Goal: Information Seeking & Learning: Learn about a topic

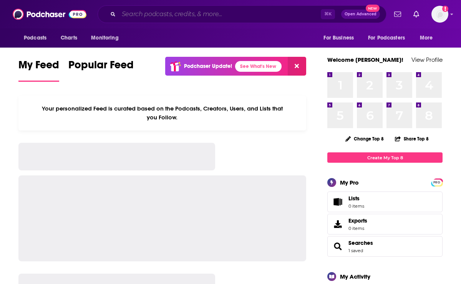
click at [220, 15] on input "Search podcasts, credits, & more..." at bounding box center [220, 14] width 202 height 12
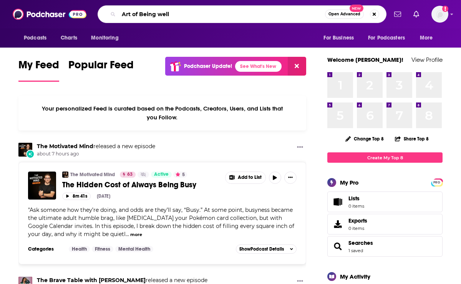
type input "Art of Being well"
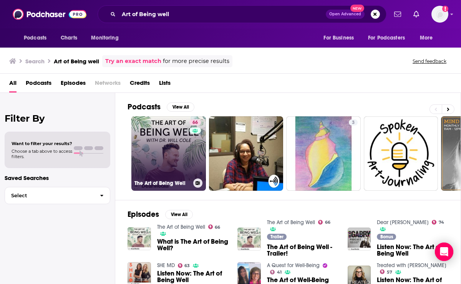
click at [162, 138] on link "66 The Art of Being Well" at bounding box center [168, 153] width 75 height 75
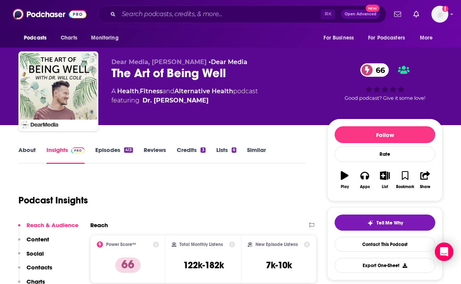
click at [25, 156] on link "About" at bounding box center [26, 155] width 17 height 18
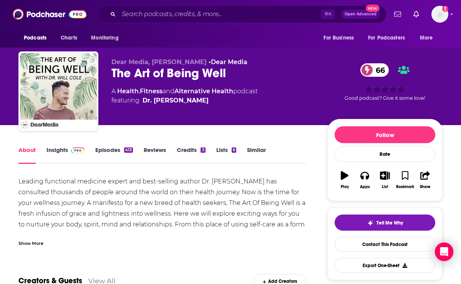
click at [27, 242] on div "Show More" at bounding box center [30, 242] width 25 height 7
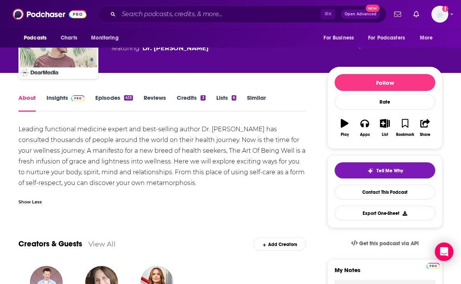
scroll to position [65, 0]
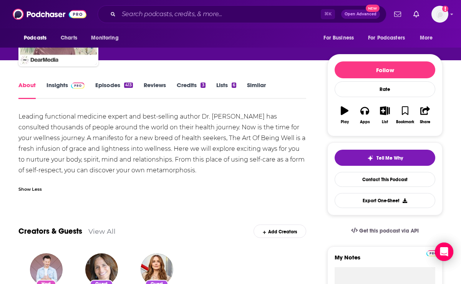
click at [72, 149] on div "Leading functional medicine expert and best-selling author Dr. [PERSON_NAME] ha…" at bounding box center [162, 143] width 288 height 65
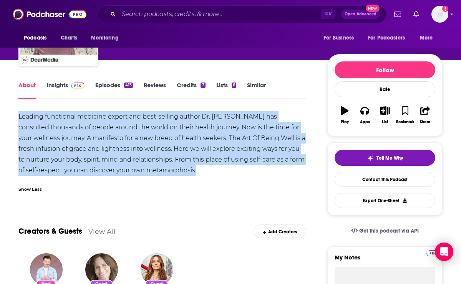
click at [72, 149] on div "Leading functional medicine expert and best-selling author Dr. [PERSON_NAME] ha…" at bounding box center [162, 143] width 288 height 65
copy div "Leading functional medicine expert and best-selling author Dr. [PERSON_NAME] ha…"
click at [55, 83] on link "Insights" at bounding box center [65, 90] width 38 height 18
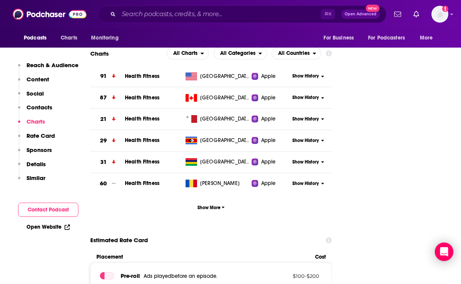
scroll to position [951, 0]
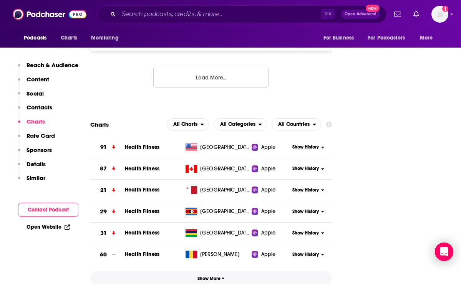
click at [209, 276] on span "Show More" at bounding box center [210, 278] width 27 height 5
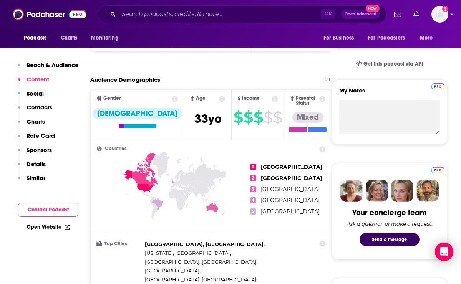
scroll to position [0, 0]
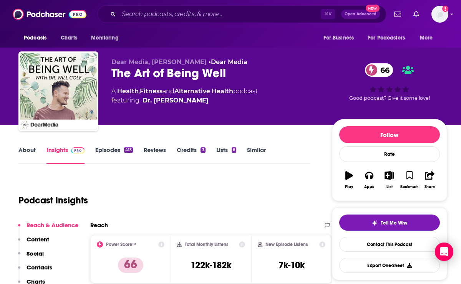
click at [153, 20] on div "⌘ K Open Advanced New" at bounding box center [242, 14] width 289 height 18
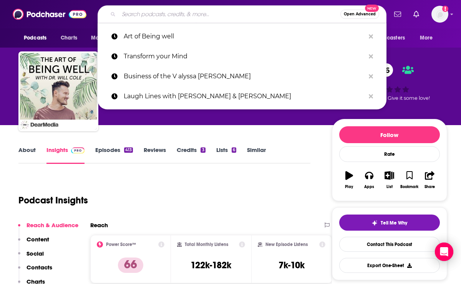
click at [152, 18] on input "Search podcasts, credits, & more..." at bounding box center [230, 14] width 222 height 12
type input "b"
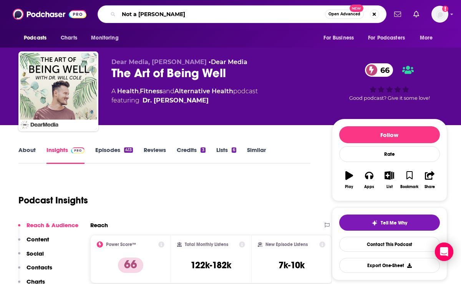
type input "Not a Damn Chance"
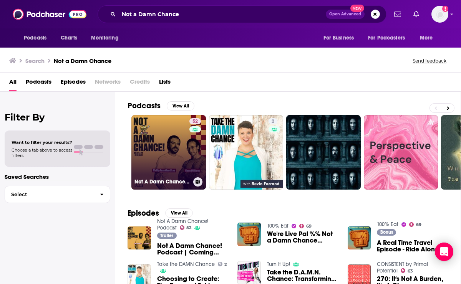
click at [158, 138] on link "52 Not A Damn Chance! Podcast" at bounding box center [168, 152] width 75 height 75
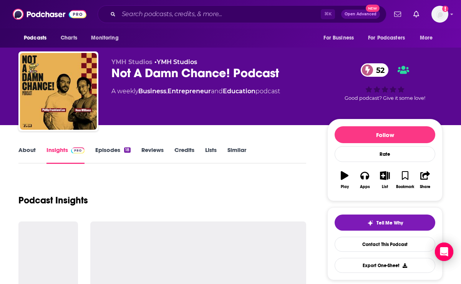
click at [25, 147] on link "About" at bounding box center [26, 155] width 17 height 18
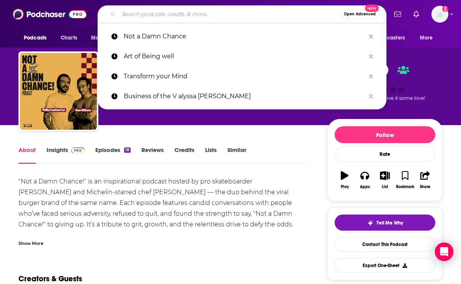
click at [151, 18] on input "Search podcasts, credits, & more..." at bounding box center [230, 14] width 222 height 12
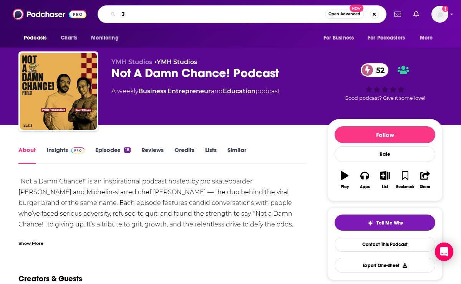
type input "J"
type input "Untangled"
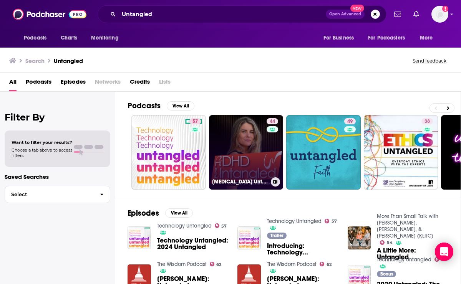
click at [245, 137] on link "44 [MEDICAL_DATA] Untangled" at bounding box center [246, 152] width 75 height 75
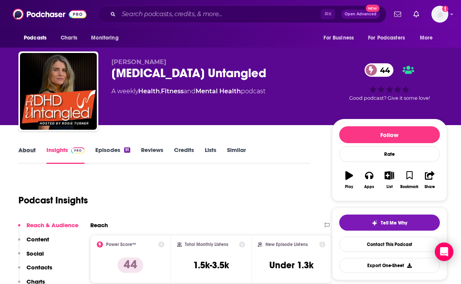
click at [40, 153] on div "About" at bounding box center [32, 155] width 28 height 18
click at [33, 153] on link "About" at bounding box center [26, 155] width 17 height 18
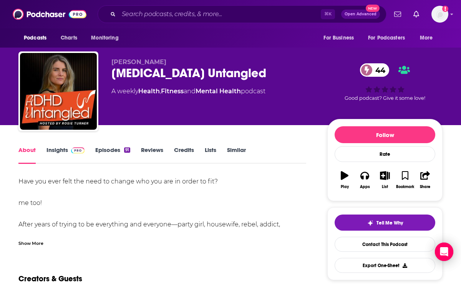
click at [58, 156] on link "Insights" at bounding box center [65, 155] width 38 height 18
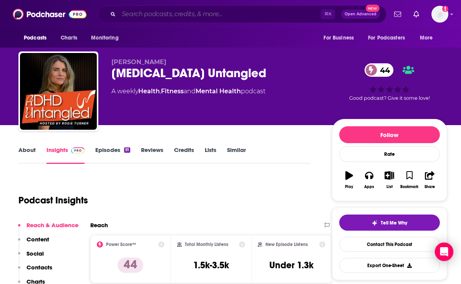
click at [128, 17] on input "Search podcasts, credits, & more..." at bounding box center [220, 14] width 202 height 12
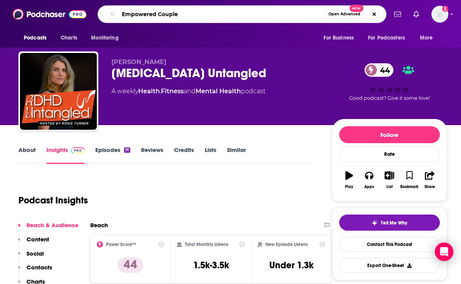
type input "Empowered Couples"
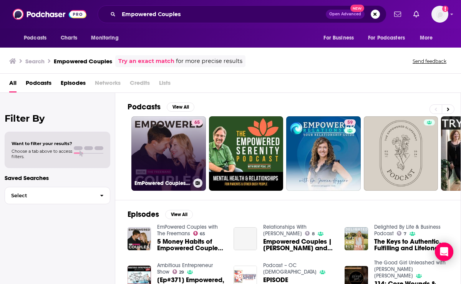
click at [171, 134] on link "65 EmPowered Couples with The Freemans" at bounding box center [168, 153] width 75 height 75
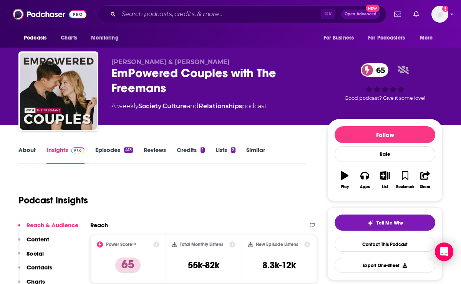
click at [30, 151] on link "About" at bounding box center [26, 155] width 17 height 18
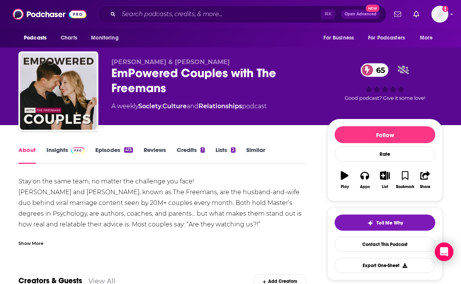
click at [45, 232] on div "Stay on the same team, no matter the challenge you face! [PERSON_NAME] and [PER…" at bounding box center [162, 211] width 288 height 70
click at [39, 240] on div "Show More" at bounding box center [30, 242] width 25 height 7
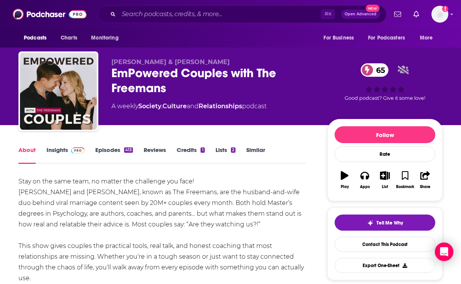
click at [99, 151] on link "Episodes 413" at bounding box center [114, 155] width 38 height 18
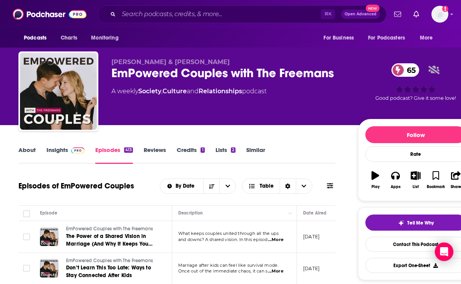
click at [197, 78] on div "EmPowered Couples with The Freemans 65" at bounding box center [228, 73] width 234 height 15
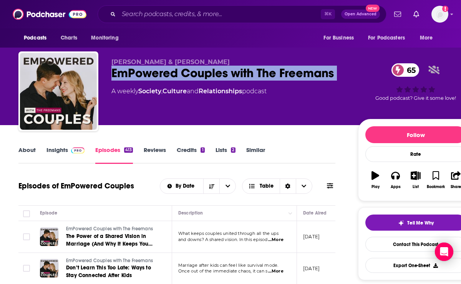
click at [197, 78] on div "EmPowered Couples with The Freemans 65" at bounding box center [228, 73] width 234 height 15
copy div "EmPowered Couples with The Freemans 65"
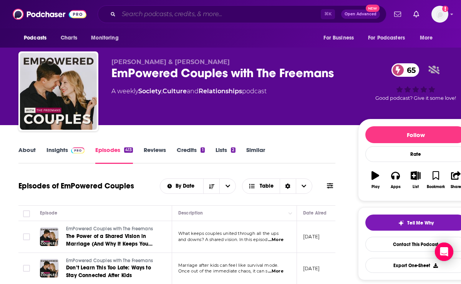
click at [269, 17] on input "Search podcasts, credits, & more..." at bounding box center [220, 14] width 202 height 12
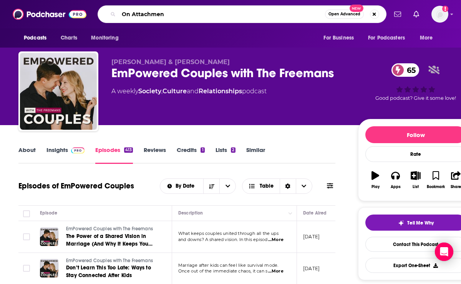
type input "On Attachment"
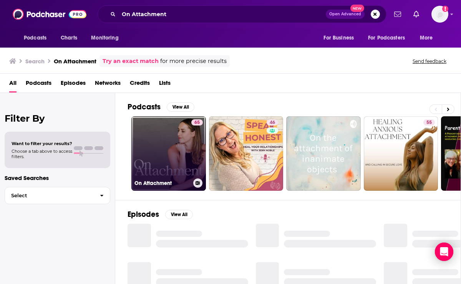
click at [171, 141] on link "65 On Attachment" at bounding box center [168, 153] width 75 height 75
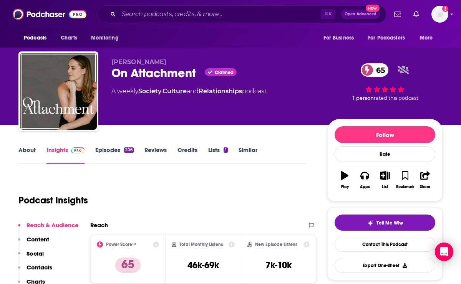
click at [41, 146] on div "About Insights Episodes 206 Reviews Credits Lists 1 Similar" at bounding box center [162, 154] width 288 height 19
click at [27, 154] on link "About" at bounding box center [26, 155] width 17 height 18
